Goal: Task Accomplishment & Management: Use online tool/utility

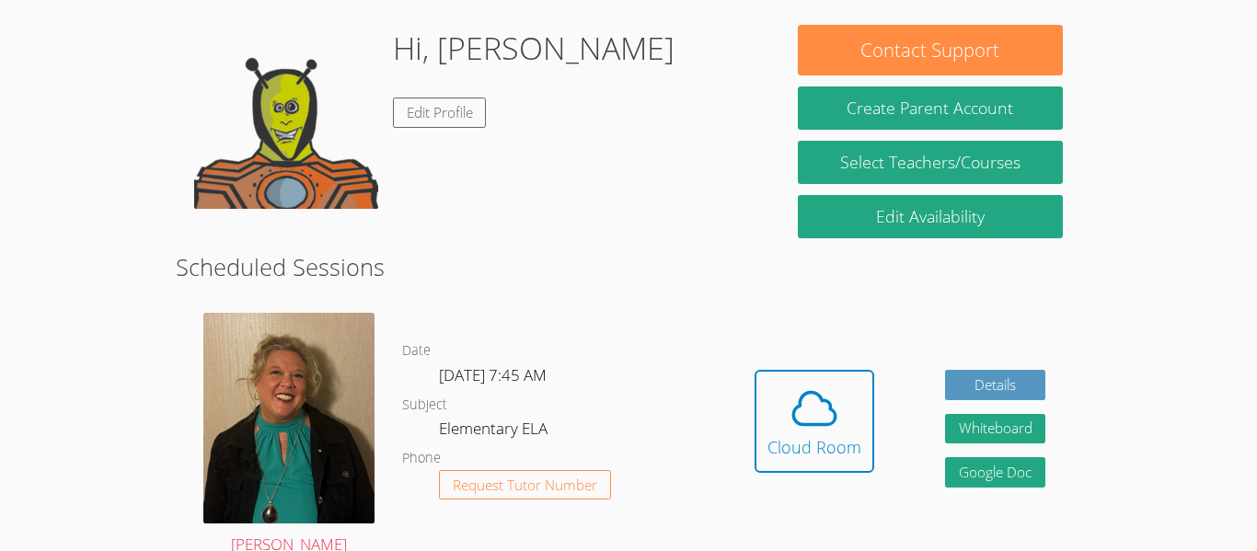
scroll to position [272, 0]
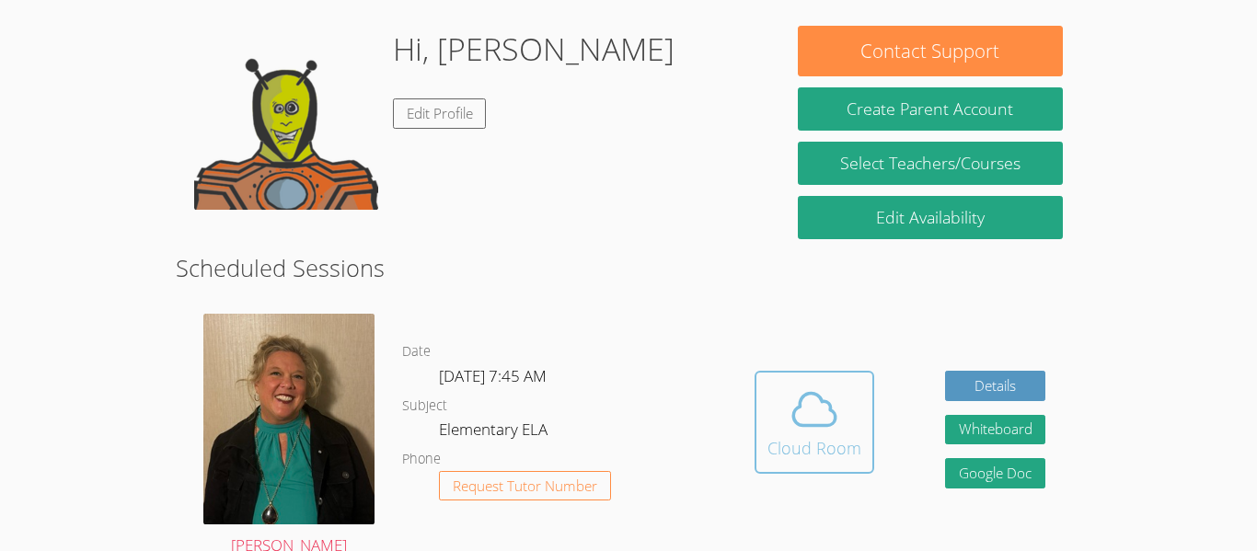
click at [838, 397] on icon at bounding box center [815, 410] width 52 height 52
click at [785, 384] on span at bounding box center [815, 410] width 94 height 52
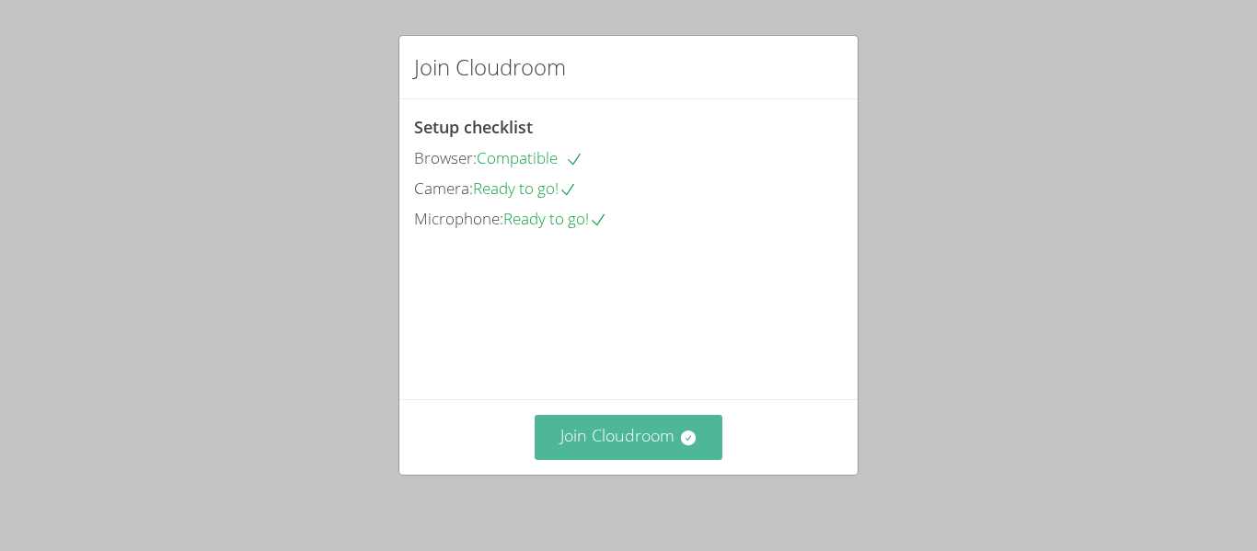
click at [632, 440] on button "Join Cloudroom" at bounding box center [629, 437] width 189 height 45
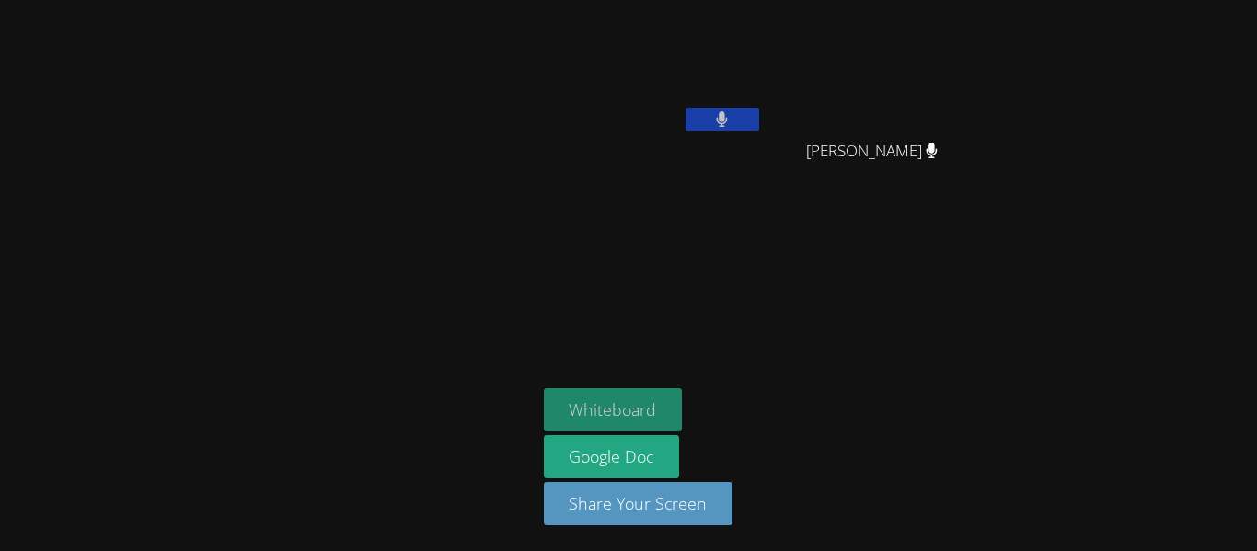
click at [637, 424] on button "Whiteboard" at bounding box center [613, 409] width 139 height 43
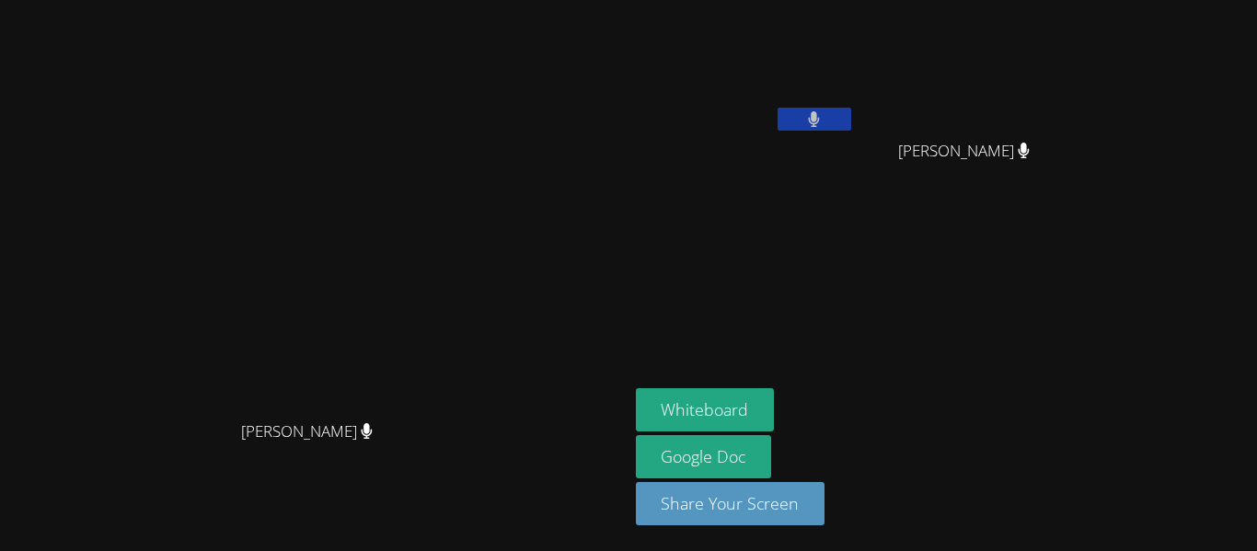
click at [779, 218] on aside "Vidur Dhanasekar Jerick Jurado Jerick Jurado Whiteboard Google Doc Share Your S…" at bounding box center [859, 275] width 460 height 551
click at [452, 249] on video at bounding box center [314, 238] width 276 height 345
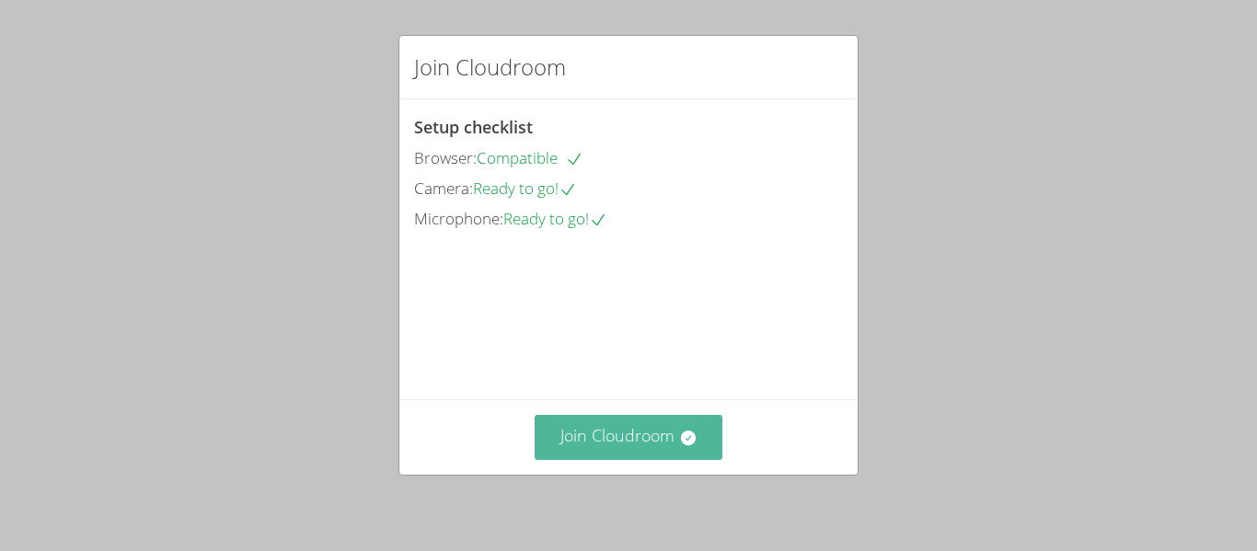
click at [634, 456] on button "Join Cloudroom" at bounding box center [629, 437] width 189 height 45
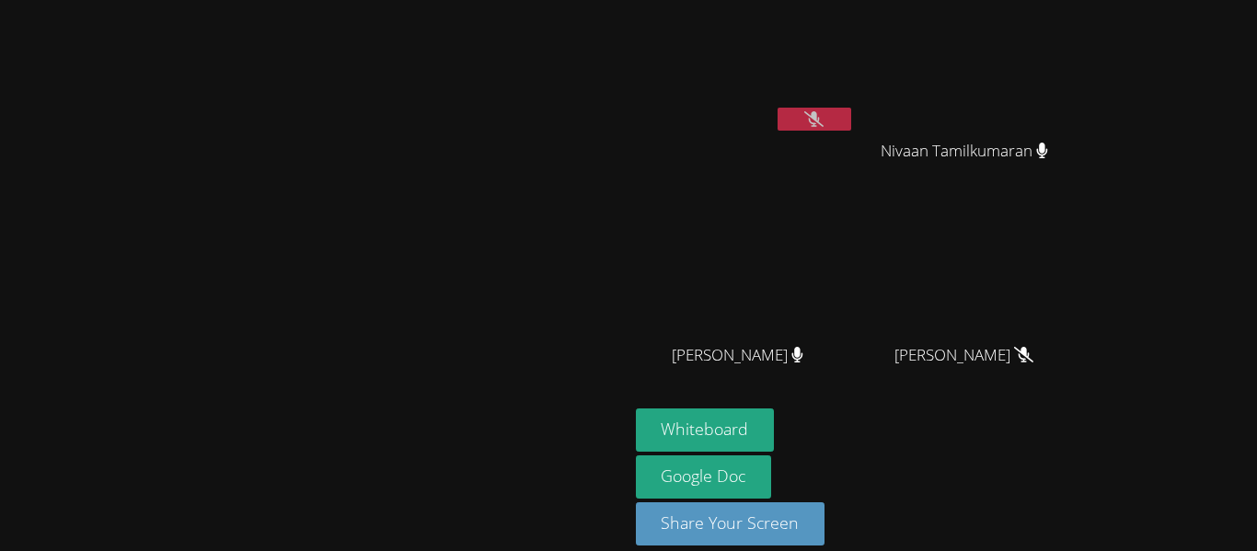
click at [824, 123] on icon at bounding box center [813, 119] width 19 height 16
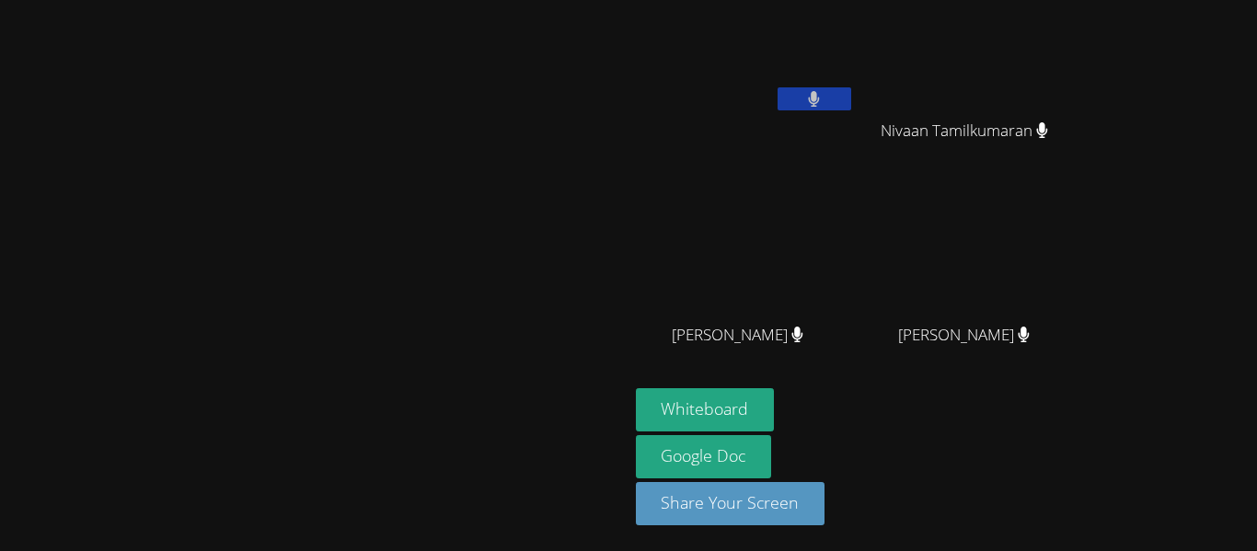
scroll to position [20, 0]
click at [851, 107] on button at bounding box center [815, 98] width 74 height 23
click at [851, 88] on button at bounding box center [815, 98] width 74 height 23
click at [824, 103] on icon at bounding box center [813, 99] width 19 height 16
click at [851, 95] on button at bounding box center [815, 98] width 74 height 23
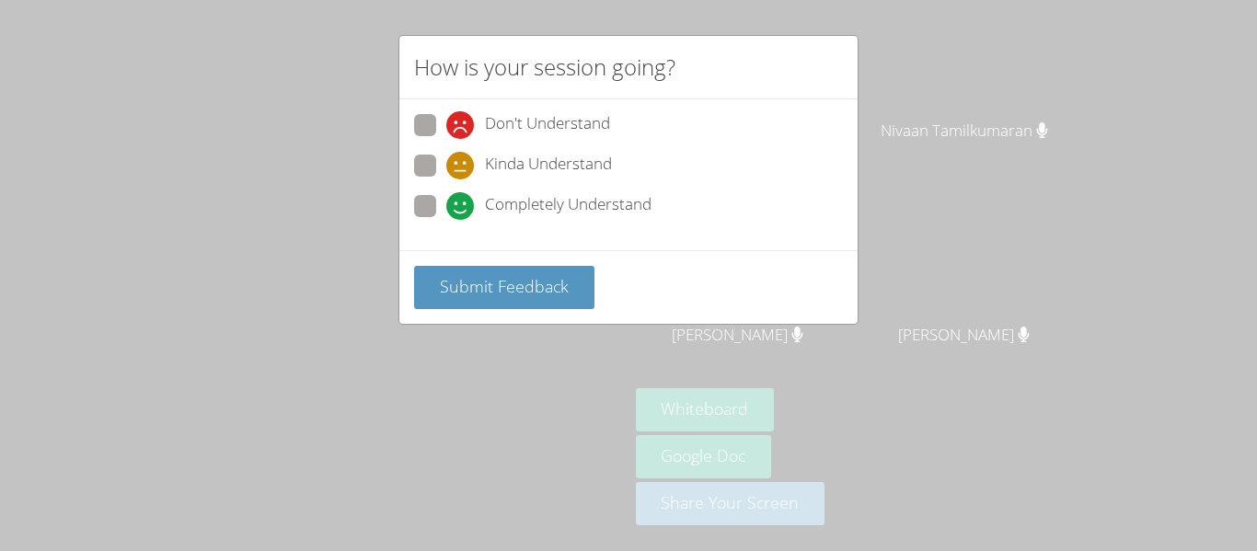
click at [446, 220] on span at bounding box center [446, 220] width 0 height 0
click at [446, 195] on input "Completely Understand" at bounding box center [454, 203] width 16 height 16
radio input "true"
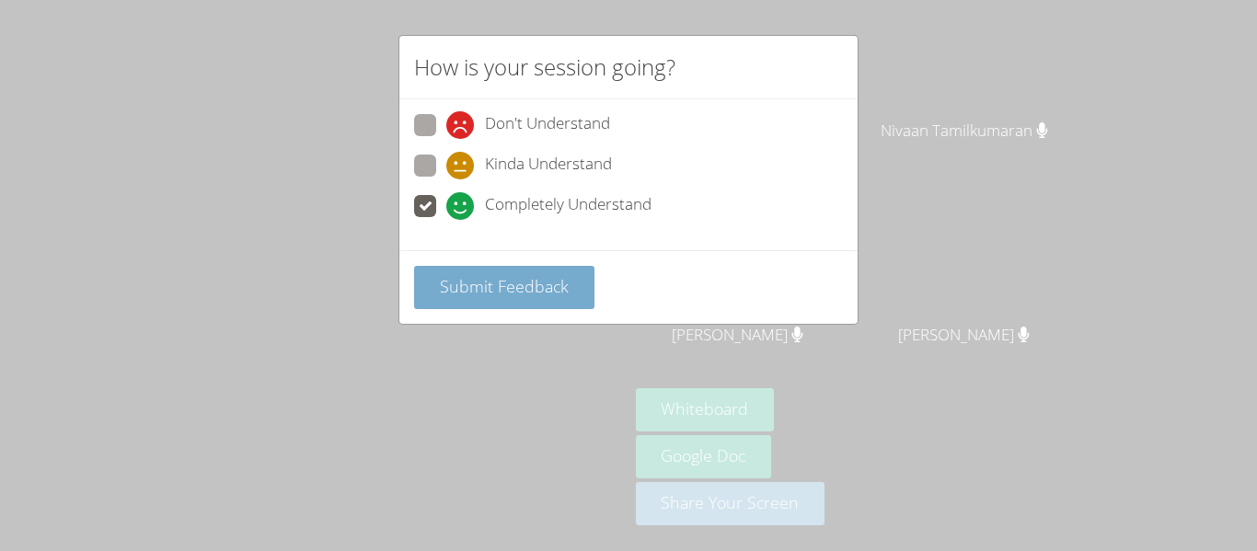
click at [495, 273] on button "Submit Feedback" at bounding box center [504, 287] width 180 height 43
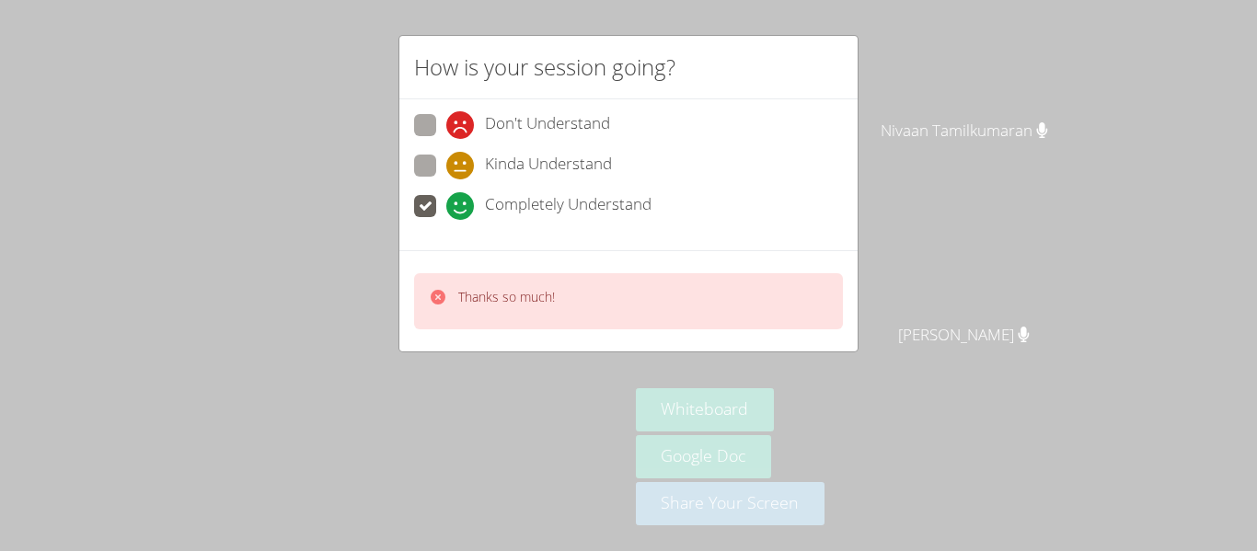
click at [664, 321] on div "Thanks so much!" at bounding box center [628, 301] width 429 height 56
click at [461, 306] on div "Thanks so much!" at bounding box center [506, 301] width 97 height 27
click at [422, 300] on div "Thanks so much!" at bounding box center [628, 301] width 429 height 56
